Goal: Find specific page/section: Find specific page/section

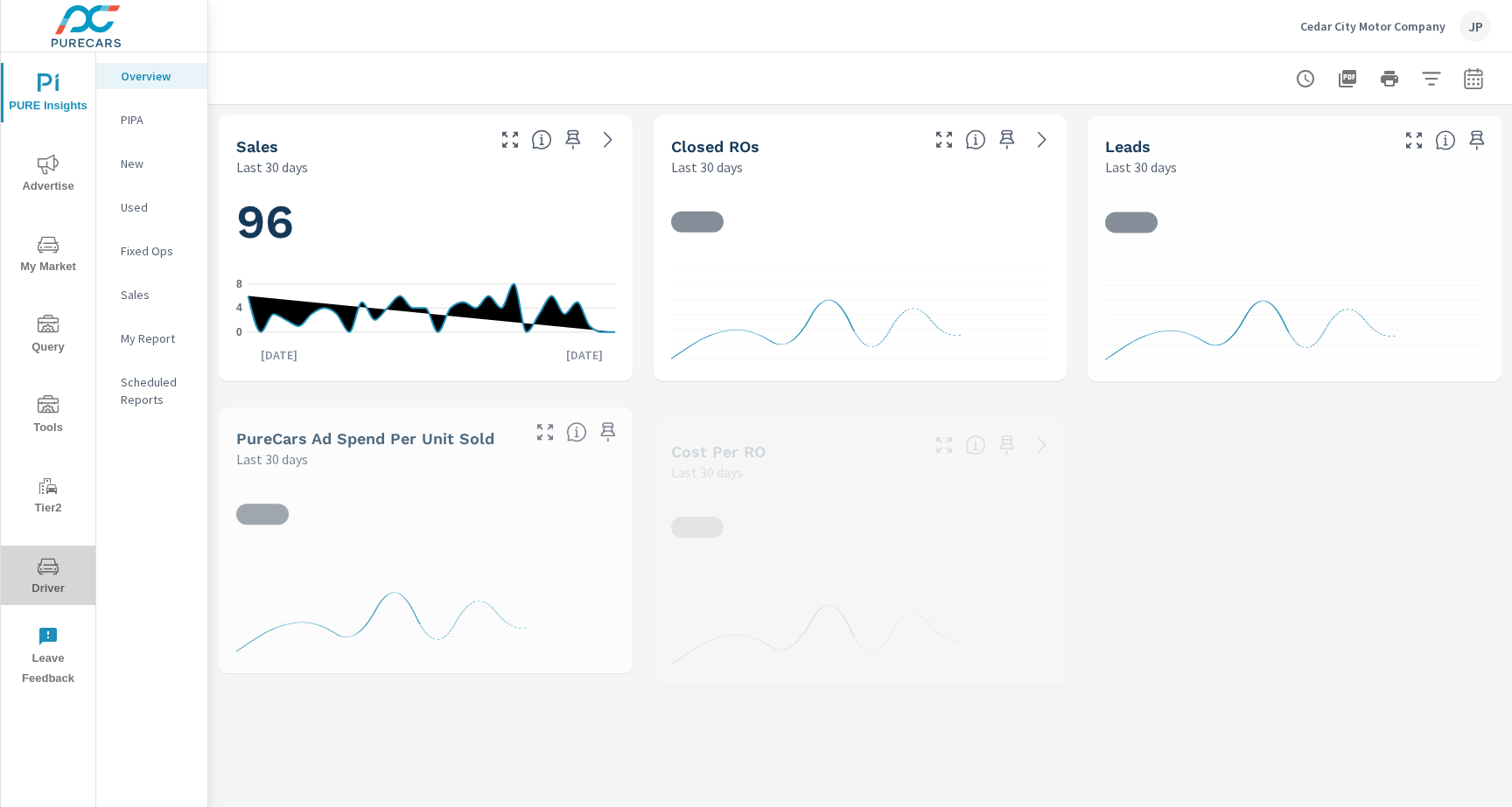
click at [66, 555] on button "Driver" at bounding box center [48, 575] width 95 height 60
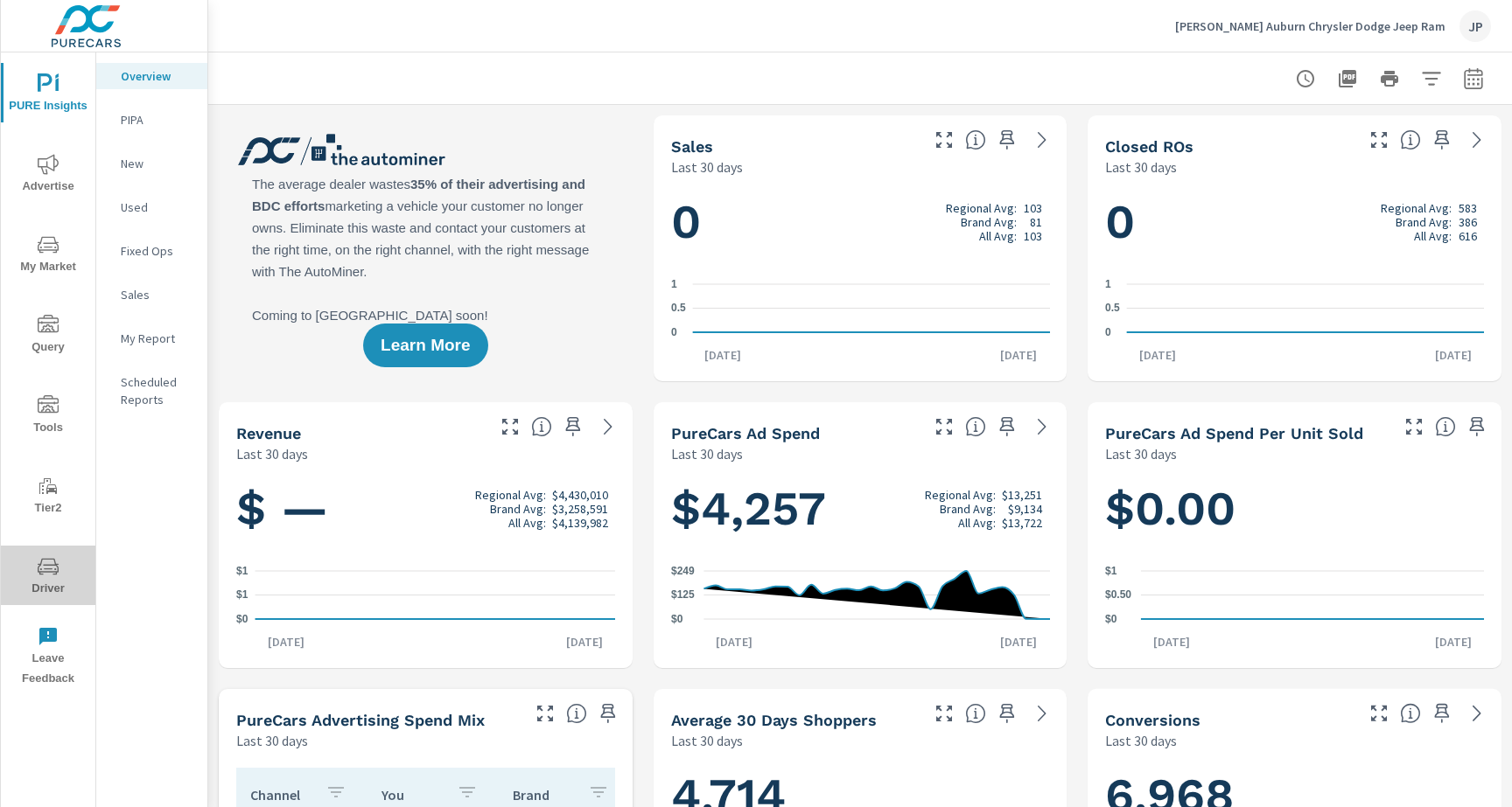
click at [53, 568] on icon "nav menu" at bounding box center [47, 566] width 21 height 21
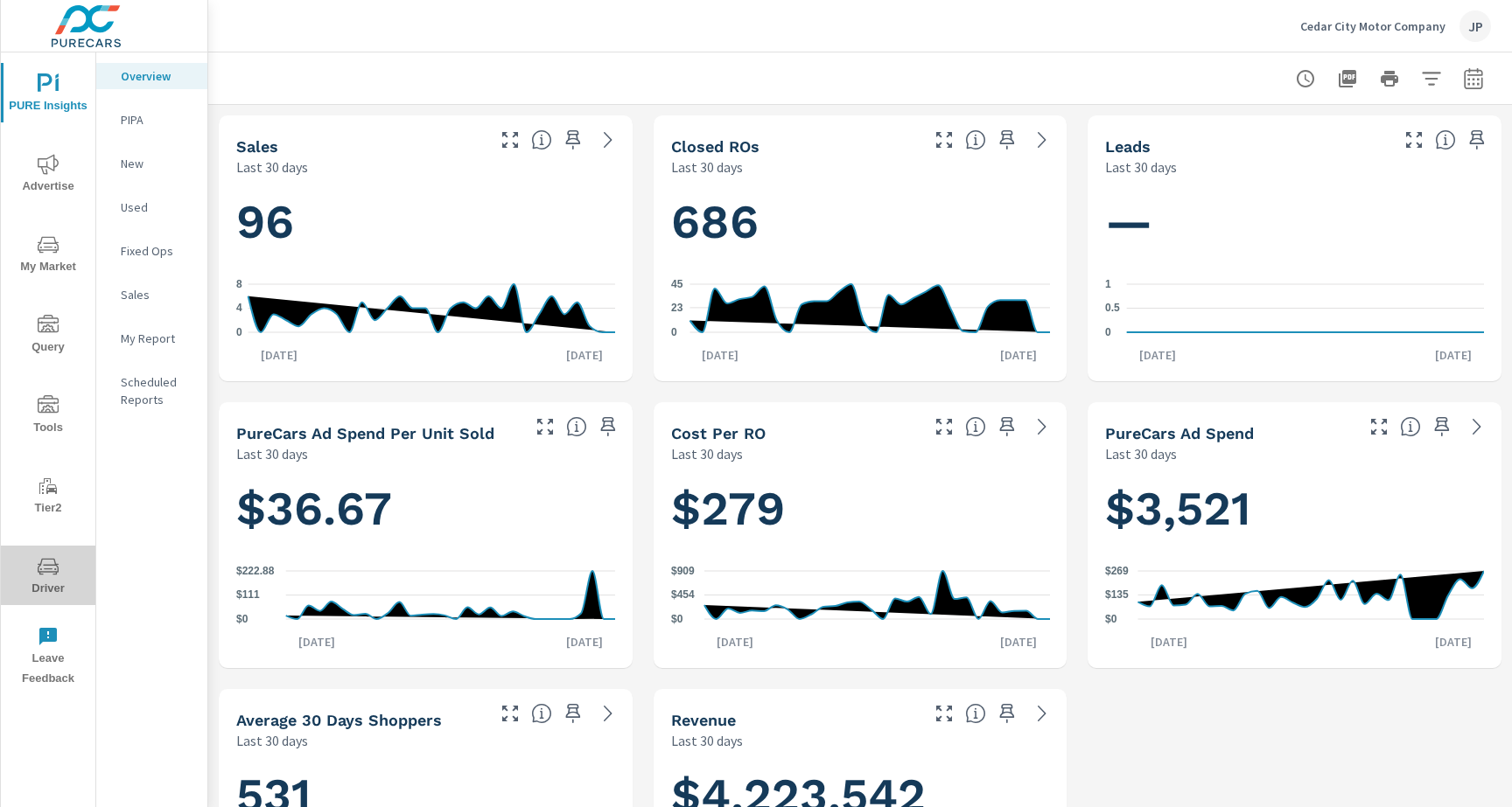
click at [52, 580] on span "Driver" at bounding box center [48, 578] width 84 height 43
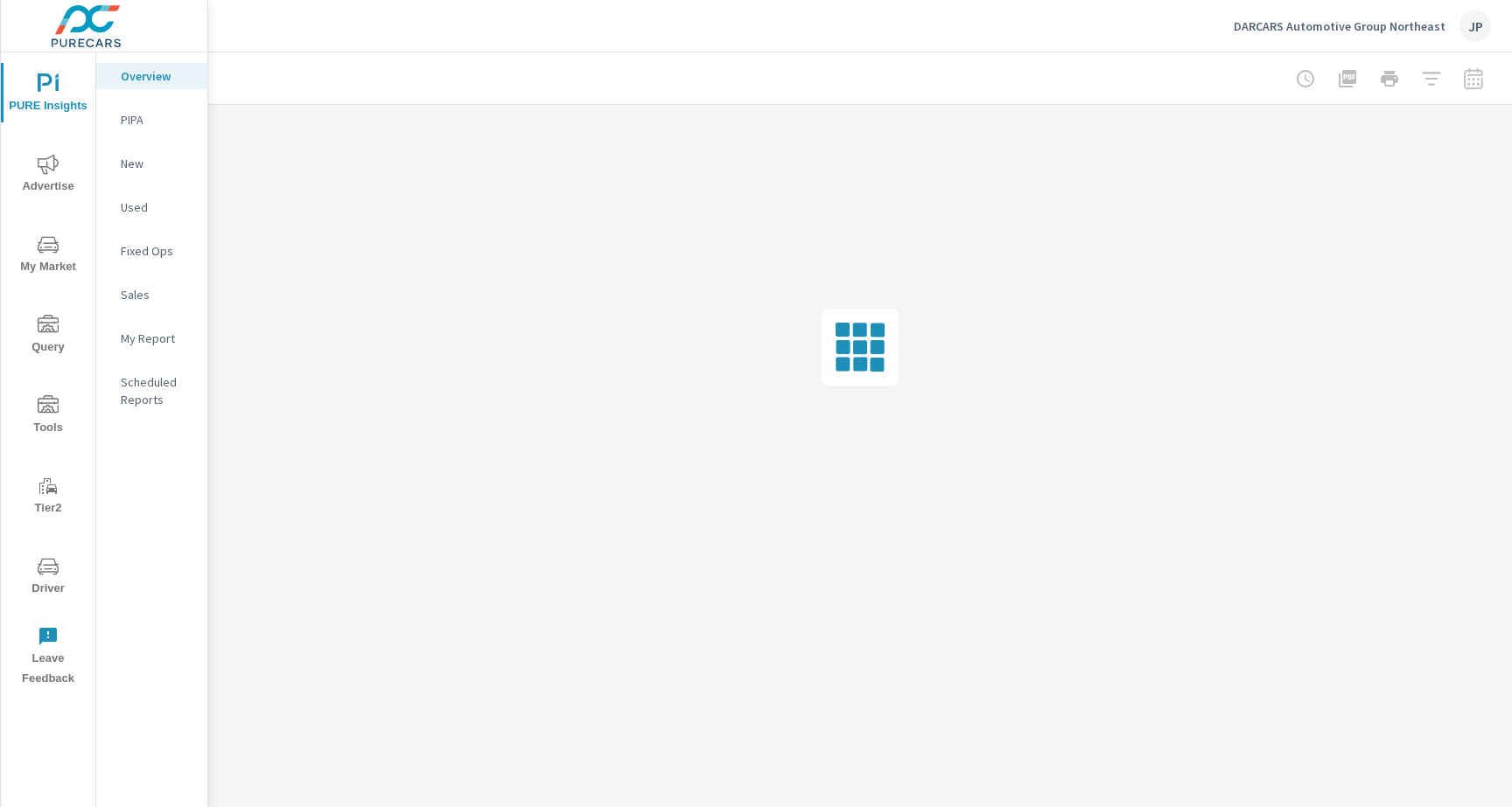
click at [58, 548] on button "Driver" at bounding box center [48, 575] width 95 height 60
